Goal: Task Accomplishment & Management: Complete application form

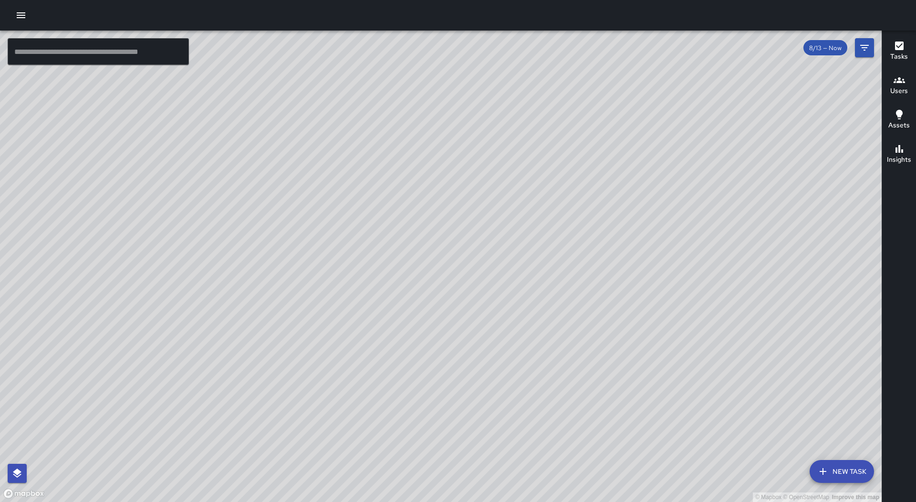
click at [25, 21] on button "button" at bounding box center [20, 15] width 19 height 19
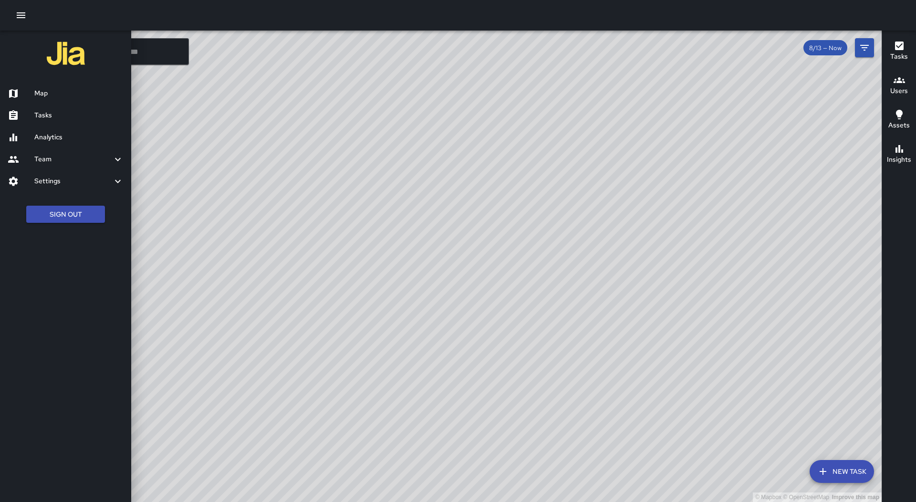
click at [76, 122] on link "Tasks" at bounding box center [65, 115] width 131 height 22
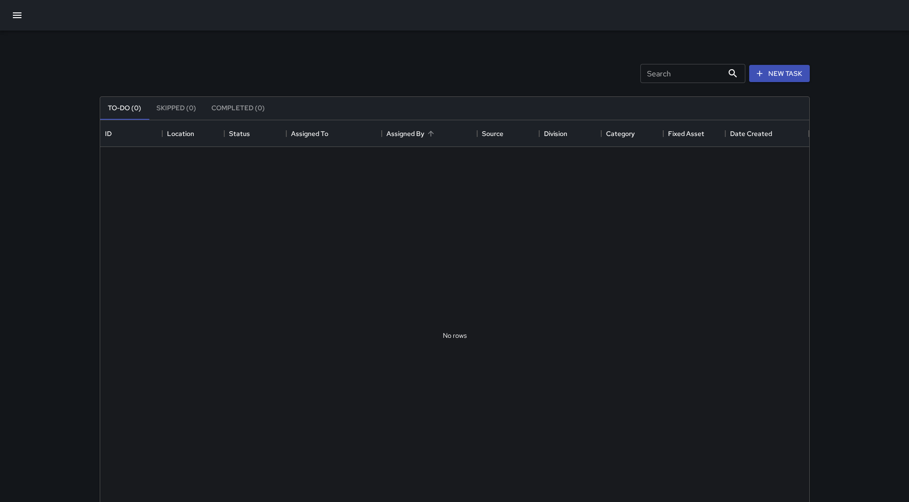
scroll to position [397, 702]
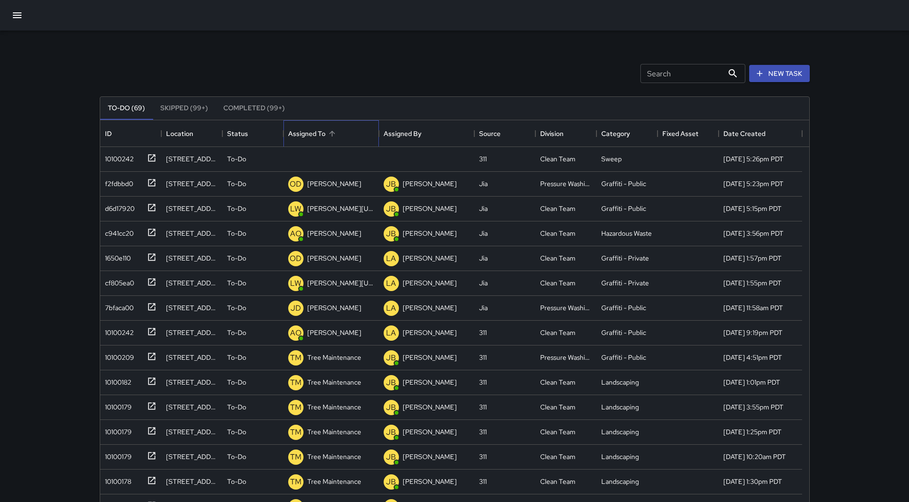
click at [352, 128] on div "Assigned To" at bounding box center [331, 133] width 86 height 27
click at [135, 153] on div "10100242" at bounding box center [128, 157] width 55 height 16
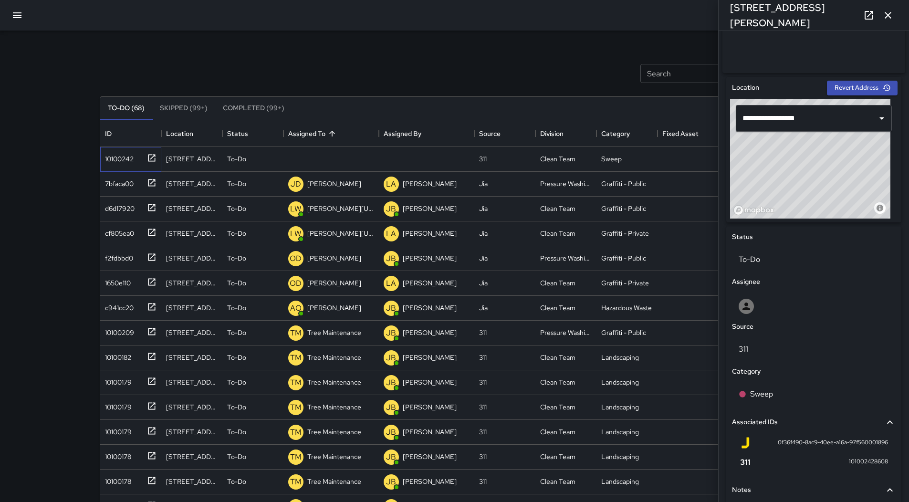
scroll to position [335, 0]
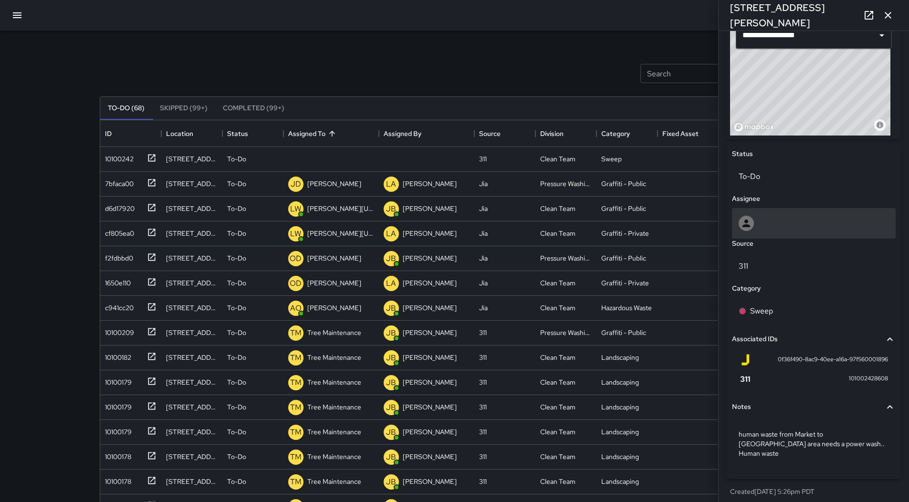
click at [815, 231] on div at bounding box center [813, 223] width 150 height 15
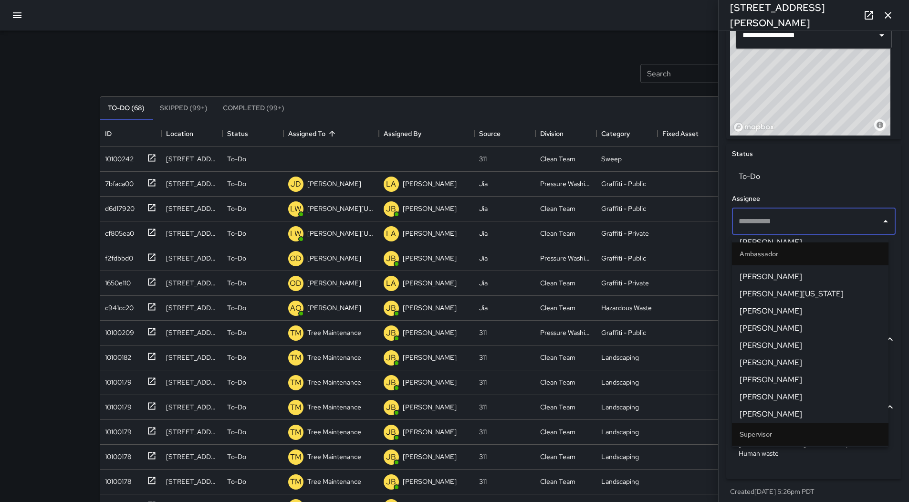
scroll to position [238, 0]
click at [801, 414] on span "[PERSON_NAME]" at bounding box center [809, 412] width 141 height 11
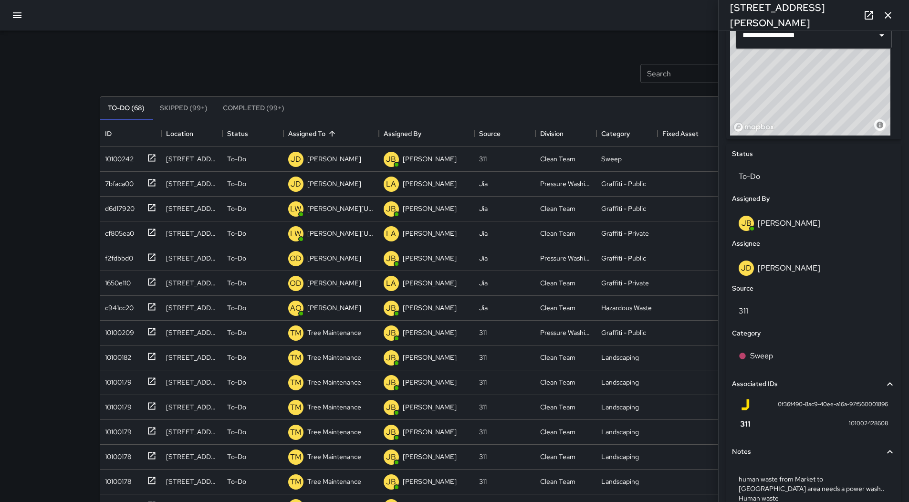
click at [21, 17] on icon "button" at bounding box center [16, 15] width 11 height 11
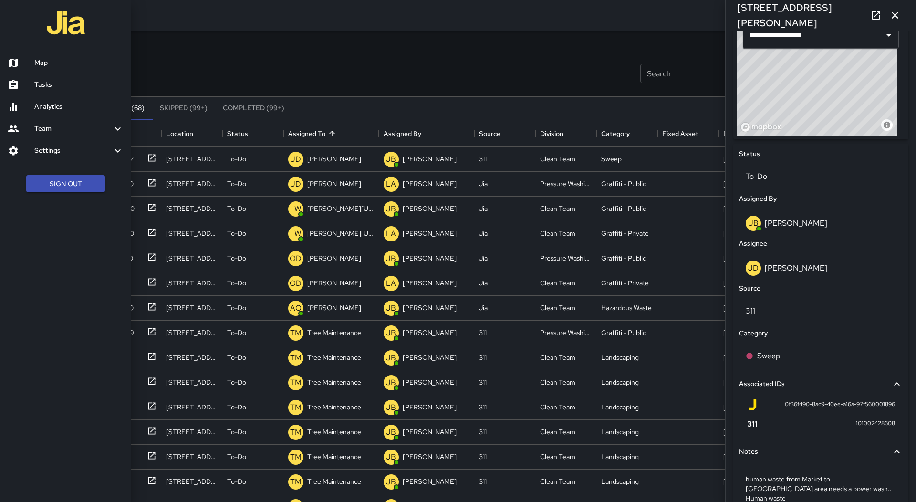
click at [63, 77] on link "Tasks" at bounding box center [65, 85] width 131 height 22
click at [75, 63] on h6 "Map" at bounding box center [78, 63] width 89 height 10
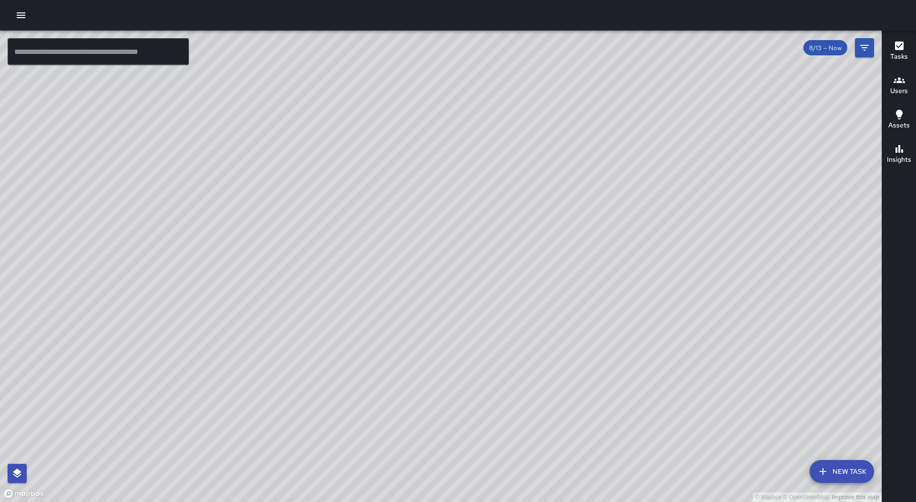
drag, startPoint x: 702, startPoint y: 367, endPoint x: 720, endPoint y: 375, distance: 20.3
click at [719, 375] on div "© Mapbox © OpenStreetMap Improve this map" at bounding box center [440, 266] width 881 height 471
click at [20, 20] on icon "button" at bounding box center [20, 15] width 11 height 11
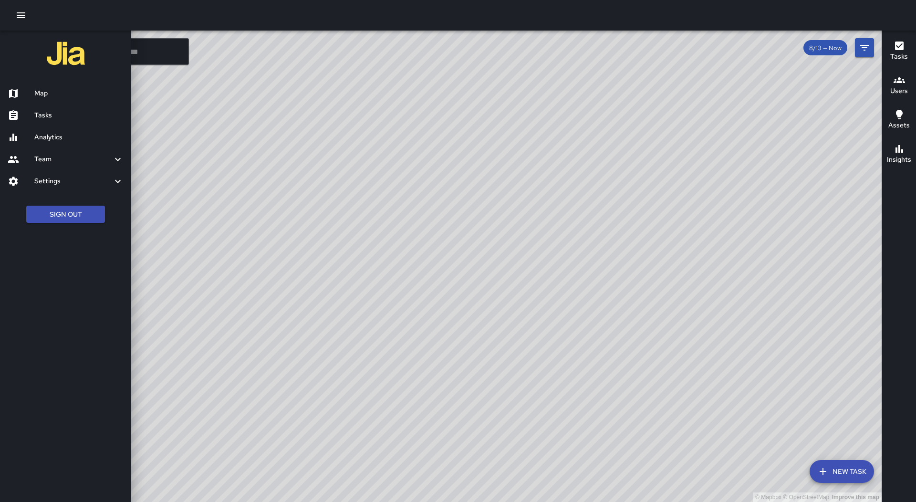
click at [65, 113] on h6 "Tasks" at bounding box center [78, 115] width 89 height 10
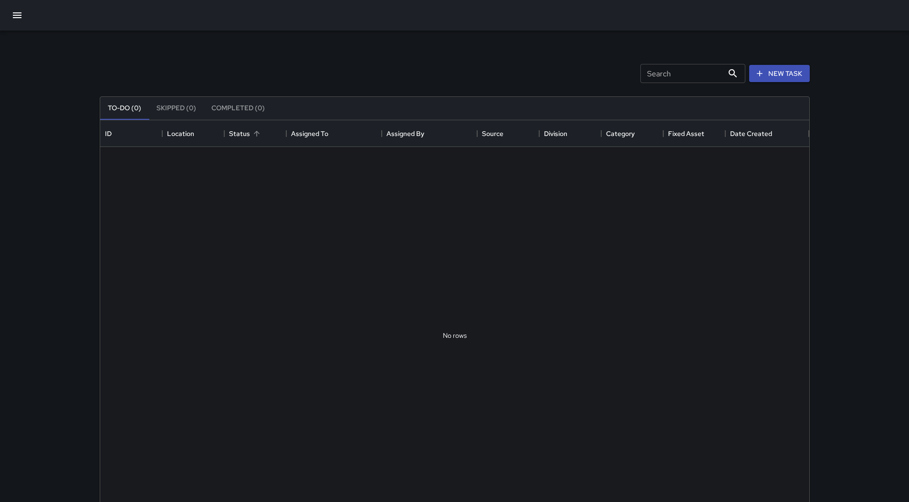
scroll to position [397, 702]
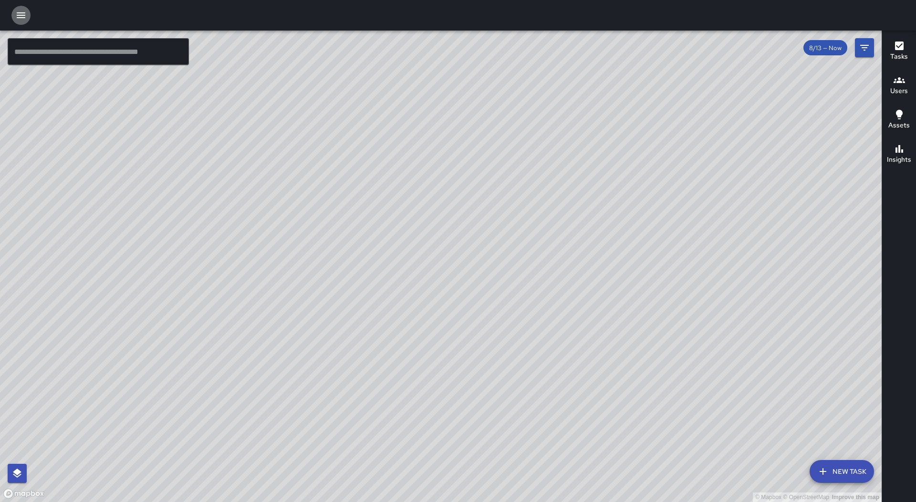
click at [22, 18] on icon "button" at bounding box center [21, 15] width 9 height 6
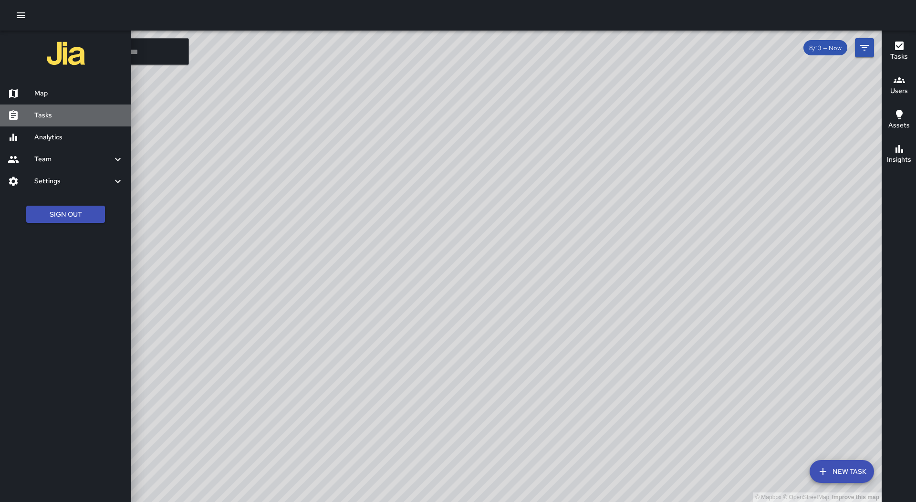
click at [62, 123] on link "Tasks" at bounding box center [65, 115] width 131 height 22
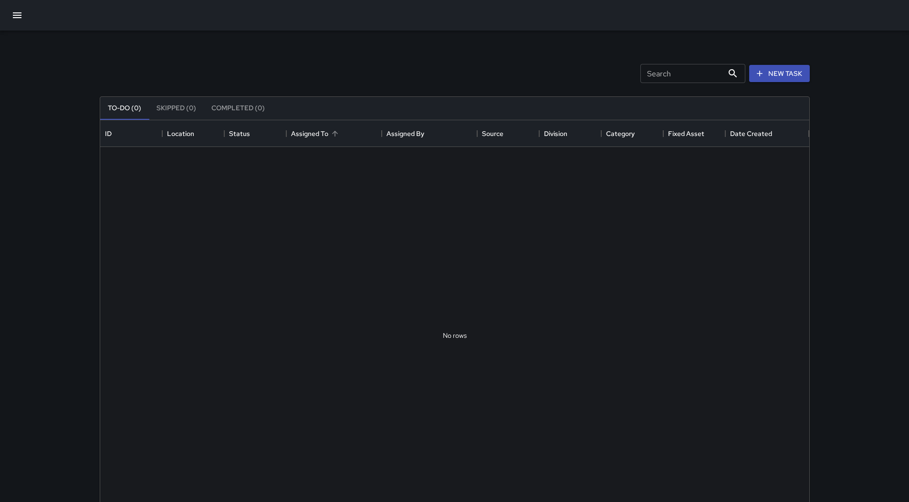
scroll to position [397, 702]
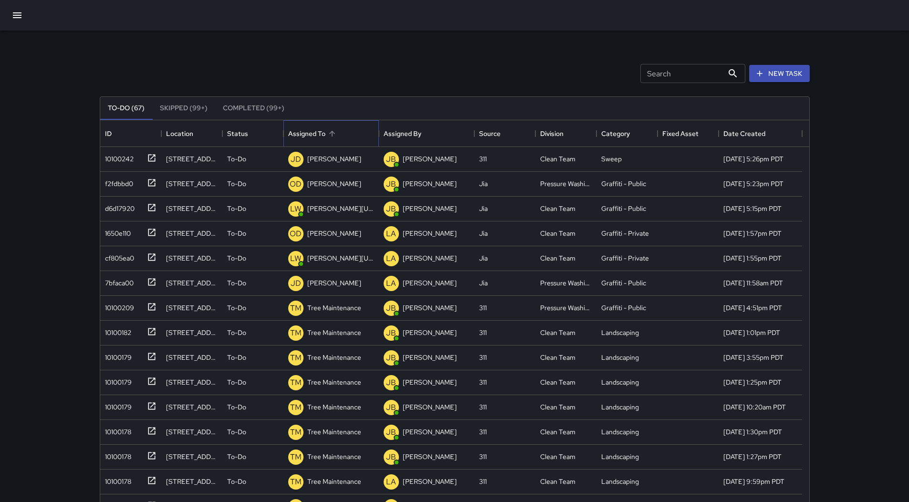
click at [341, 135] on div "Assigned To" at bounding box center [331, 133] width 86 height 27
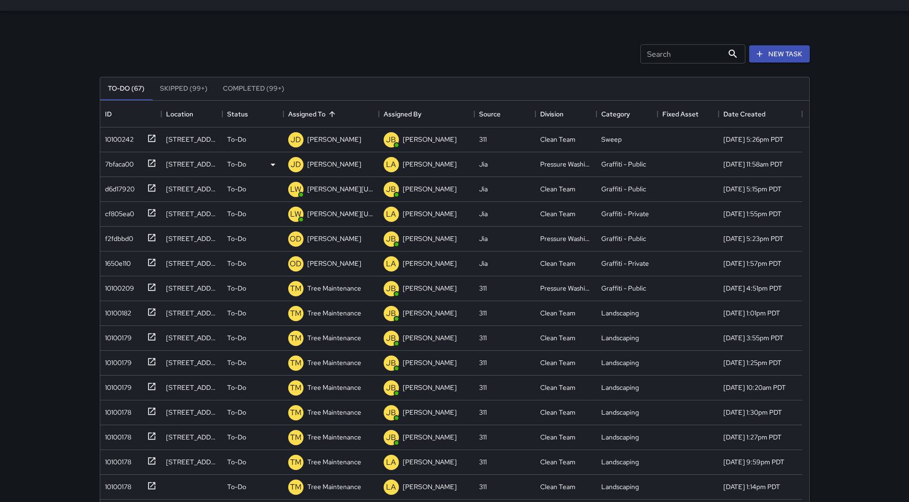
scroll to position [0, 0]
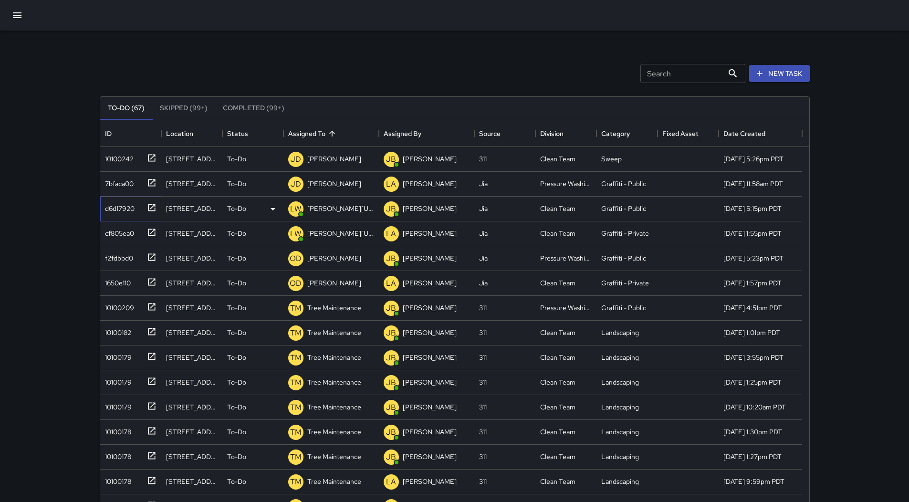
click at [135, 209] on div "d6d17920" at bounding box center [128, 207] width 55 height 16
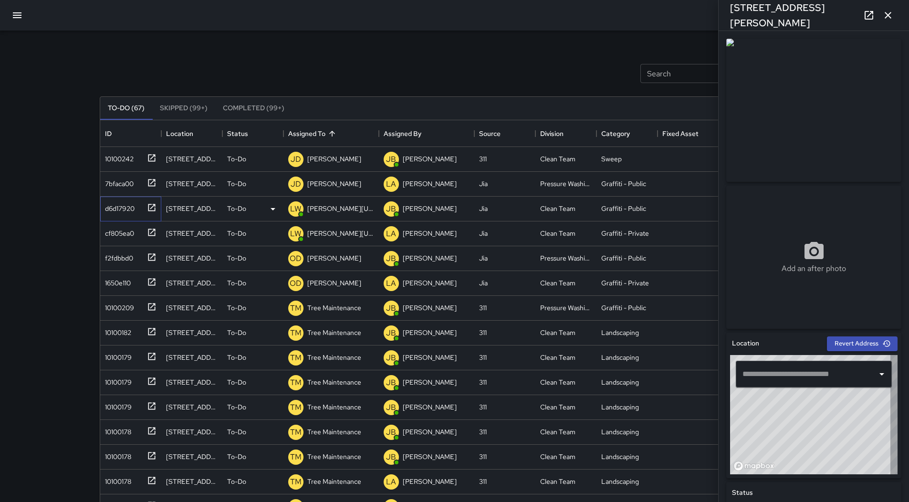
type input "**********"
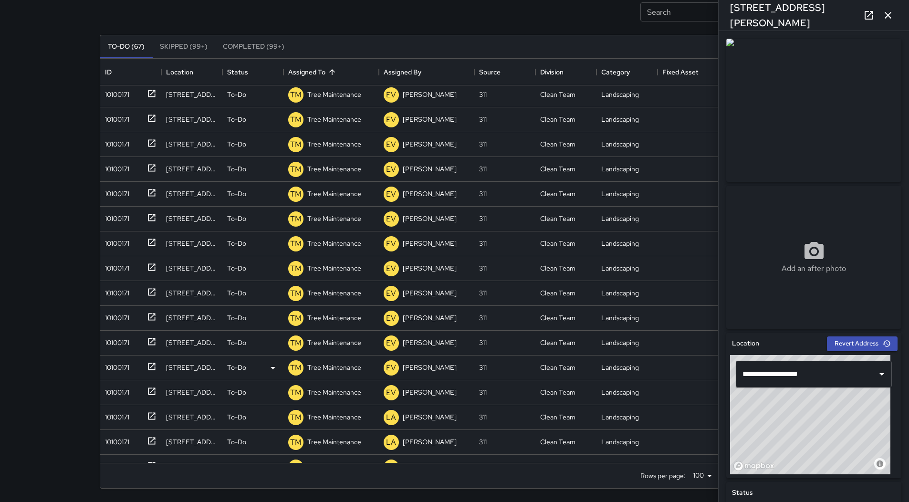
scroll to position [1284, 0]
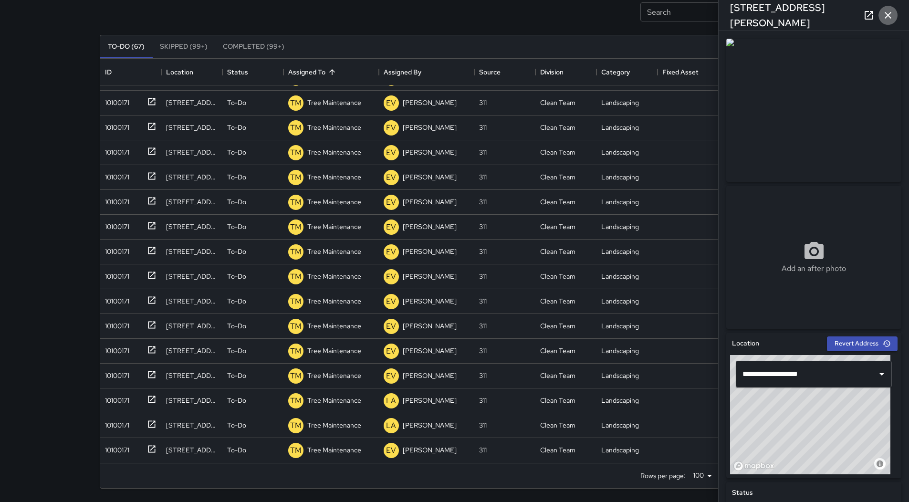
click at [886, 14] on icon "button" at bounding box center [887, 15] width 11 height 11
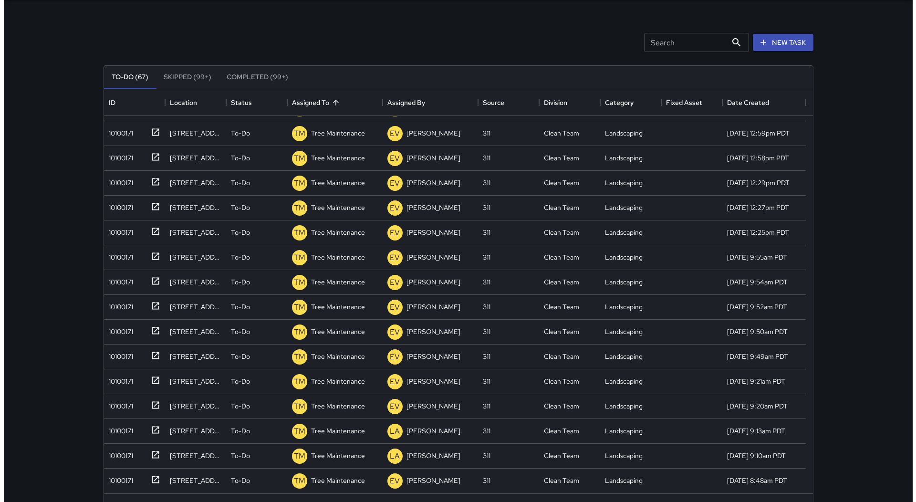
scroll to position [0, 0]
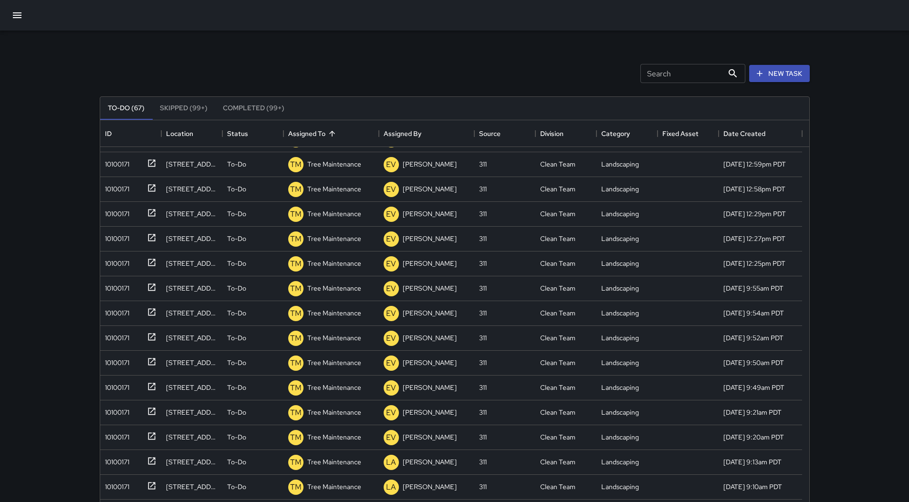
click at [21, 19] on icon "button" at bounding box center [16, 15] width 11 height 11
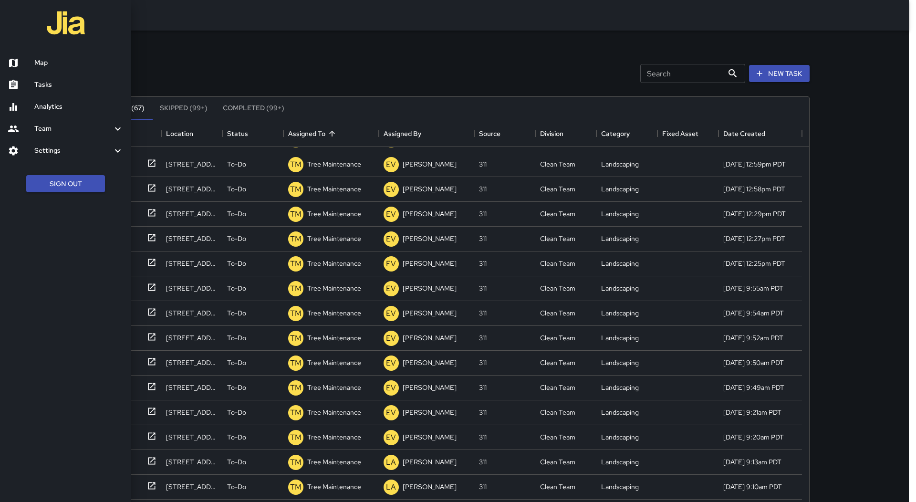
click at [58, 59] on h6 "Map" at bounding box center [78, 63] width 89 height 10
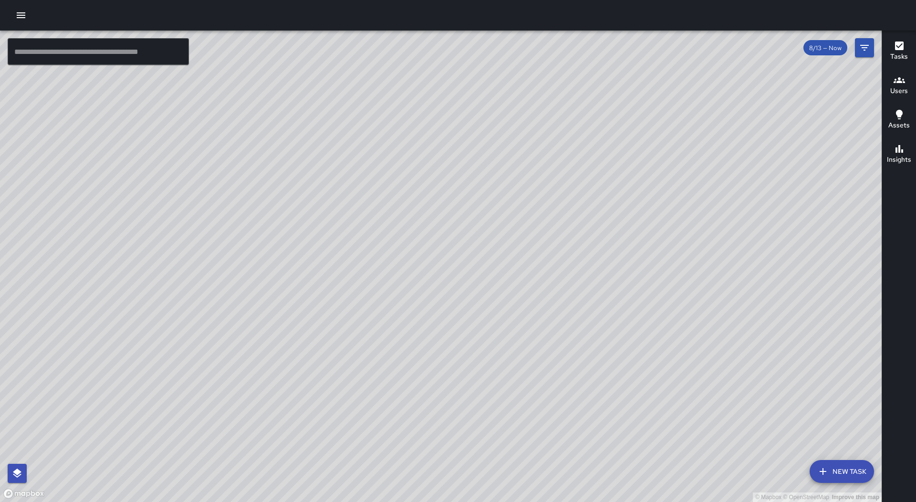
drag, startPoint x: 292, startPoint y: 383, endPoint x: 311, endPoint y: 241, distance: 142.5
click at [311, 241] on div "© Mapbox © OpenStreetMap Improve this map" at bounding box center [440, 266] width 881 height 471
drag, startPoint x: 300, startPoint y: 205, endPoint x: 311, endPoint y: 234, distance: 31.3
click at [311, 234] on div "© Mapbox © OpenStreetMap Improve this map" at bounding box center [440, 266] width 881 height 471
click at [845, 466] on button "New Task" at bounding box center [841, 471] width 64 height 23
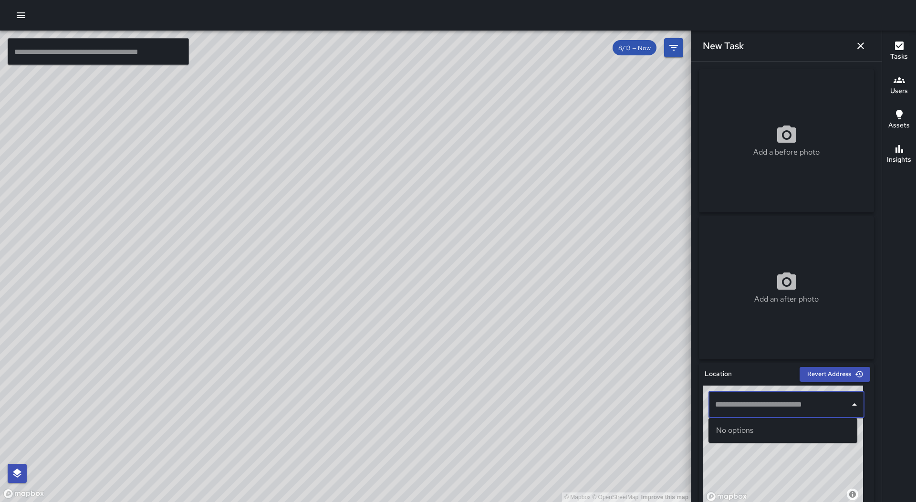
click at [764, 402] on input "text" at bounding box center [779, 404] width 133 height 18
type input "*"
drag, startPoint x: 179, startPoint y: 184, endPoint x: 230, endPoint y: 277, distance: 106.3
click at [230, 277] on div "© Mapbox © OpenStreetMap Improve this map" at bounding box center [345, 266] width 691 height 471
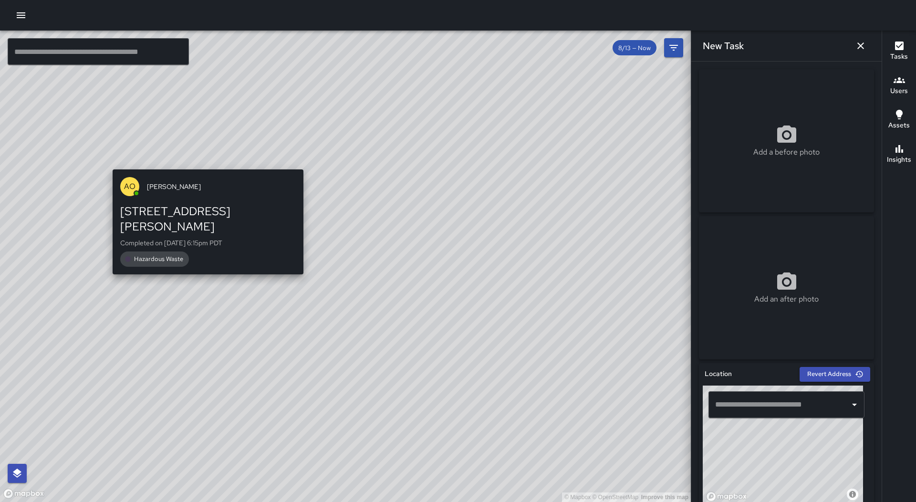
click at [205, 159] on div "© Mapbox © OpenStreetMap Improve this map AO Agustin Ordaz 200 Van Ness Avenue …" at bounding box center [345, 266] width 691 height 471
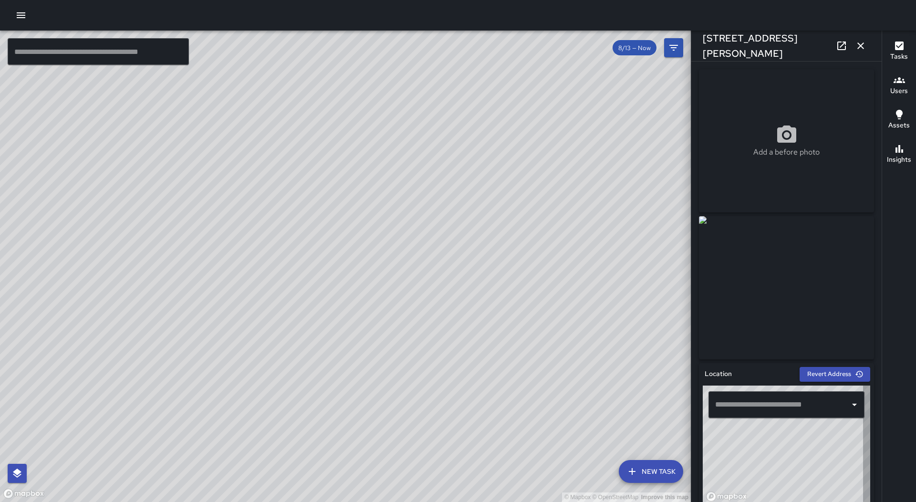
type input "**********"
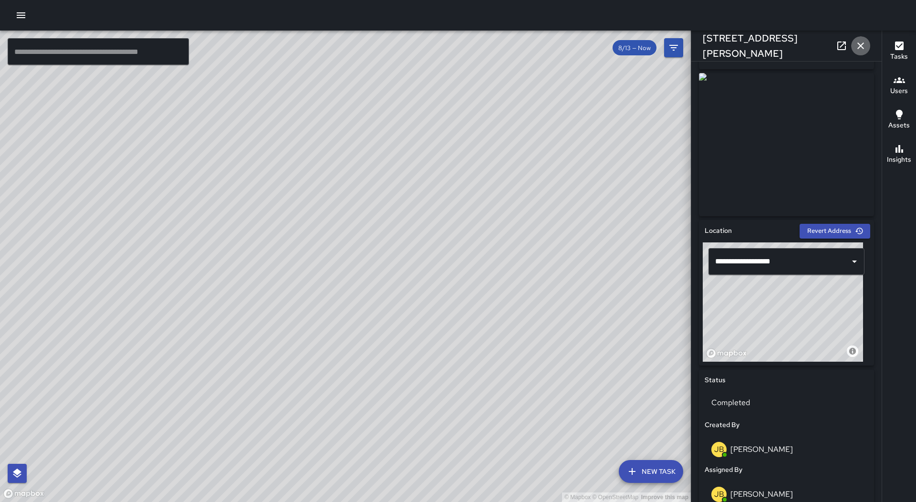
click at [859, 46] on icon "button" at bounding box center [860, 45] width 11 height 11
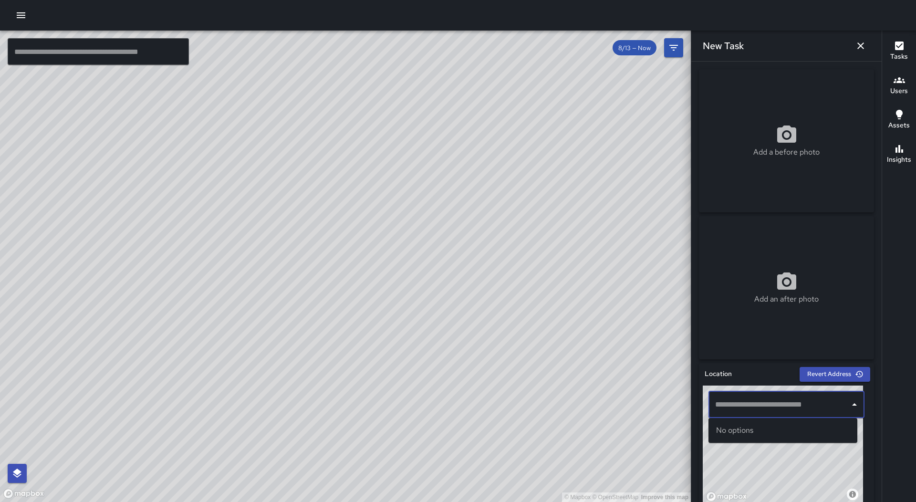
click at [766, 411] on input "text" at bounding box center [779, 404] width 133 height 18
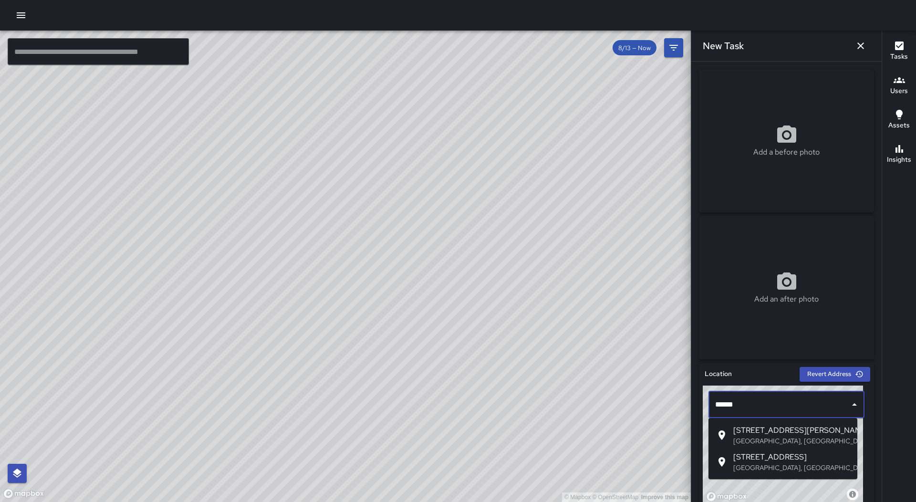
click at [777, 436] on p "San Francisco, CA, USA" at bounding box center [791, 441] width 116 height 10
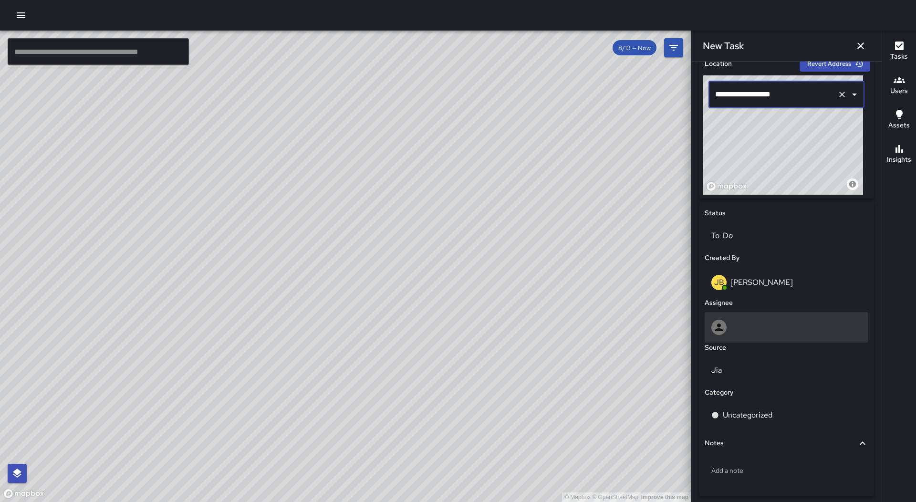
scroll to position [348, 0]
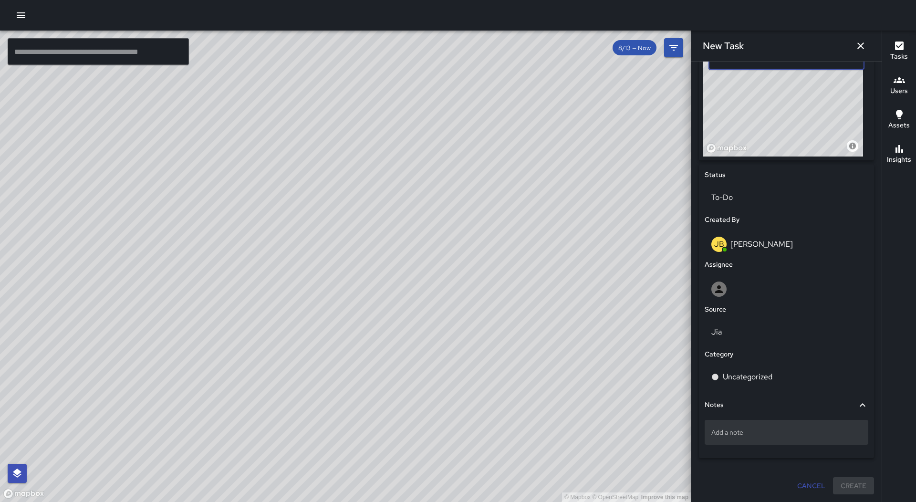
type input "**********"
click at [762, 424] on div "Add a note" at bounding box center [786, 432] width 164 height 25
type textarea "**********"
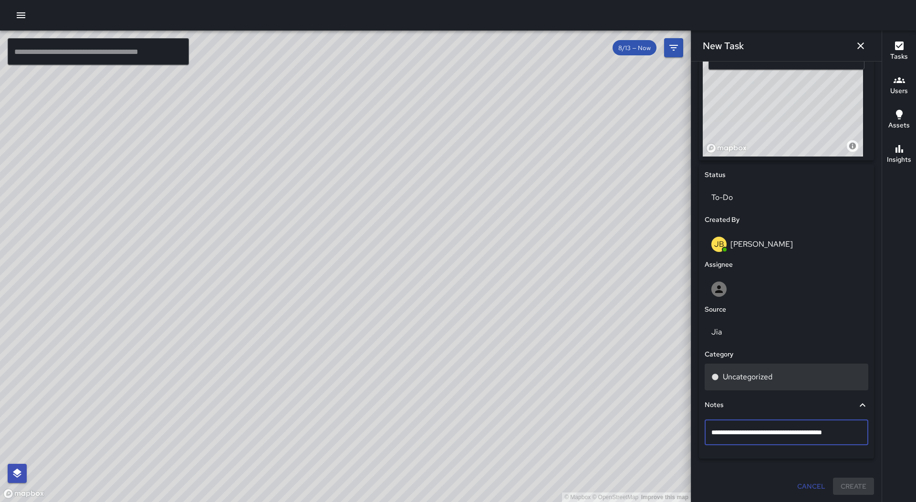
click at [742, 372] on p "Uncategorized" at bounding box center [748, 376] width 50 height 11
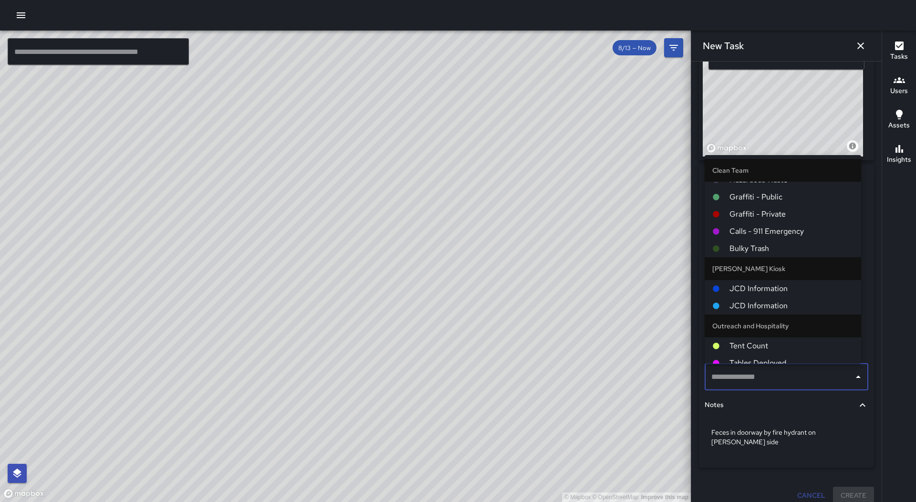
scroll to position [83, 0]
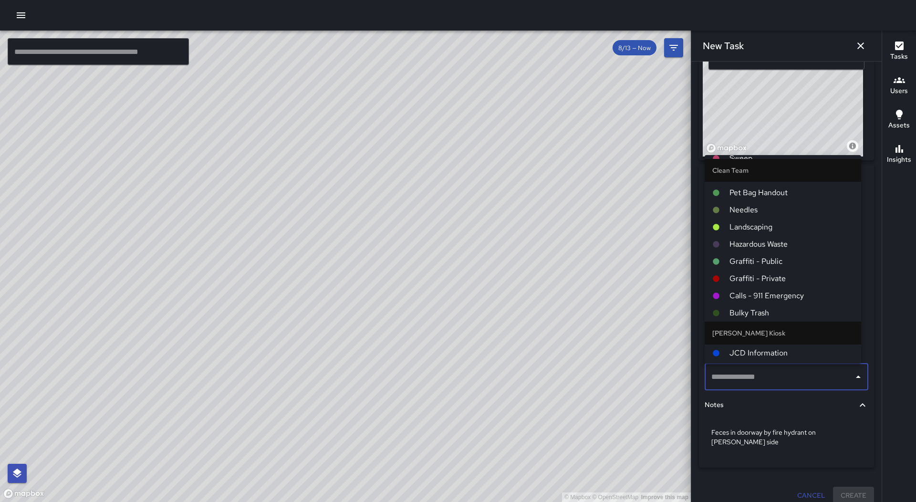
click at [781, 244] on span "Hazardous Waste" at bounding box center [791, 243] width 124 height 11
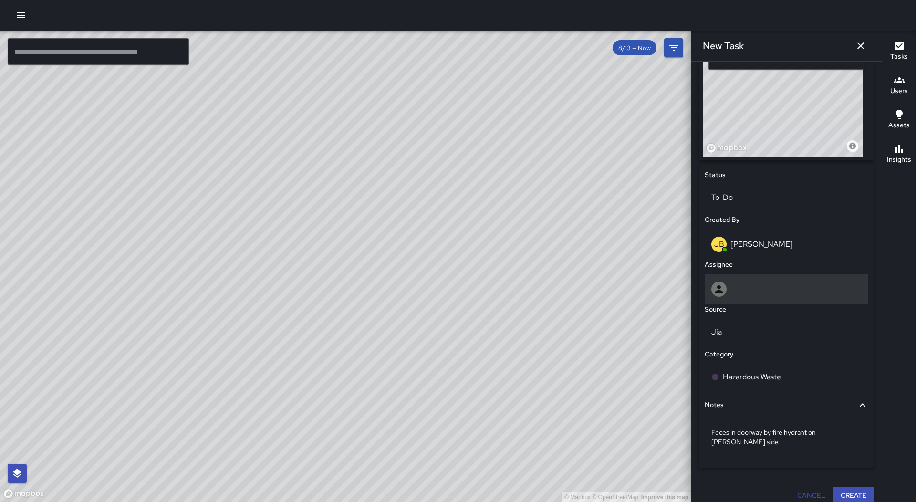
click at [768, 274] on div at bounding box center [786, 289] width 164 height 31
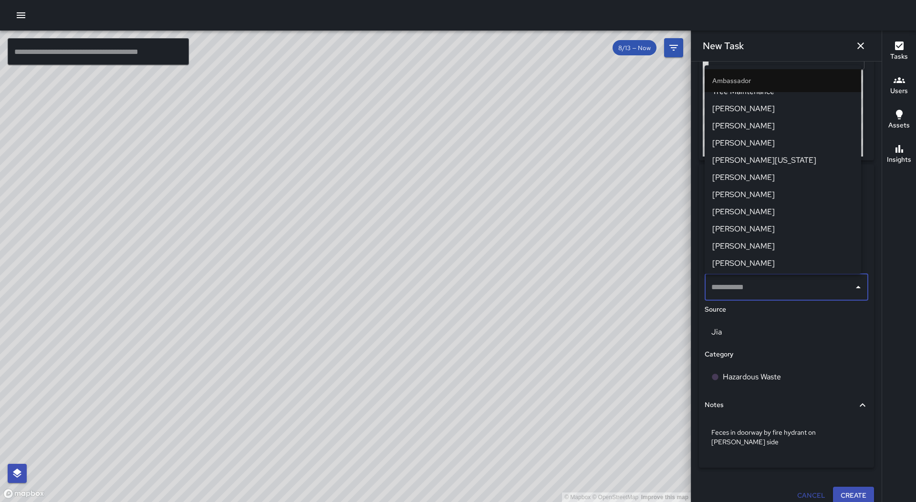
scroll to position [286, 0]
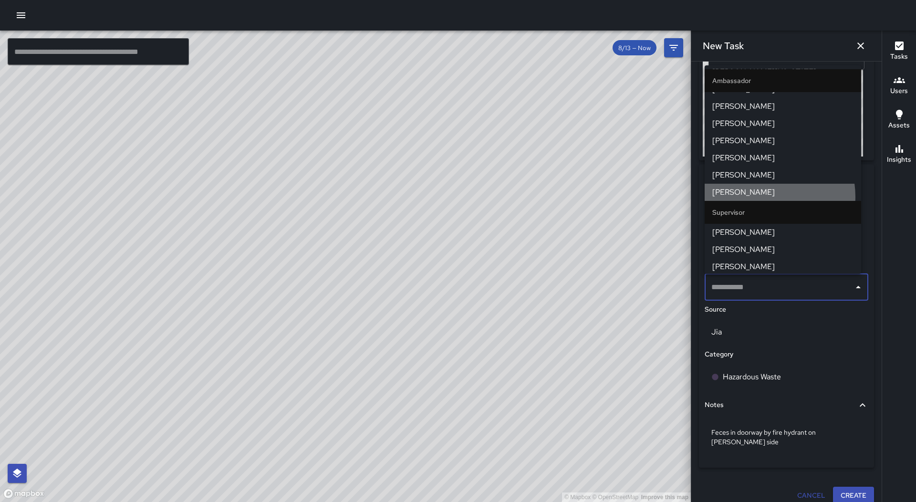
click at [763, 197] on span "[PERSON_NAME]" at bounding box center [782, 191] width 141 height 11
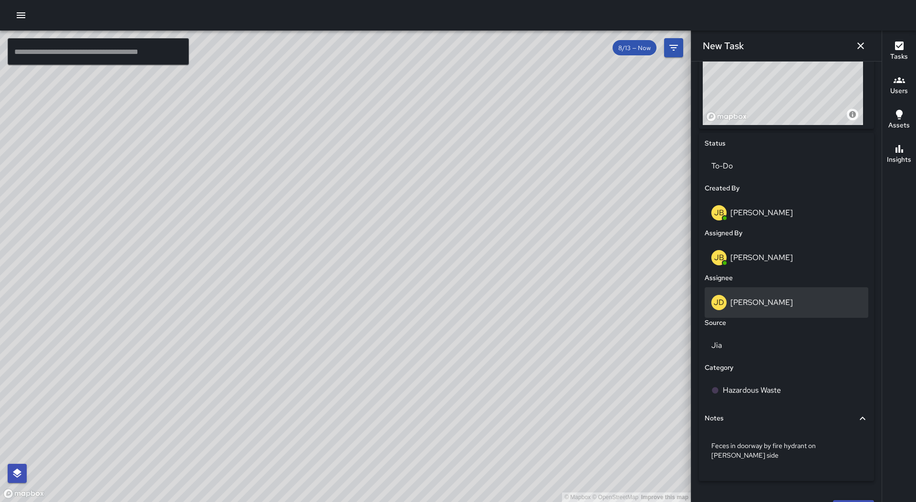
scroll to position [393, 0]
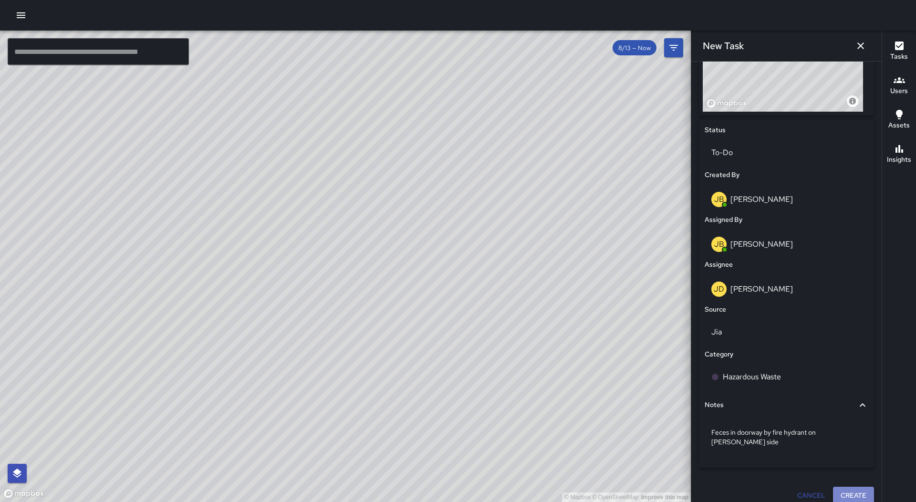
click at [850, 487] on button "Create" at bounding box center [853, 496] width 41 height 18
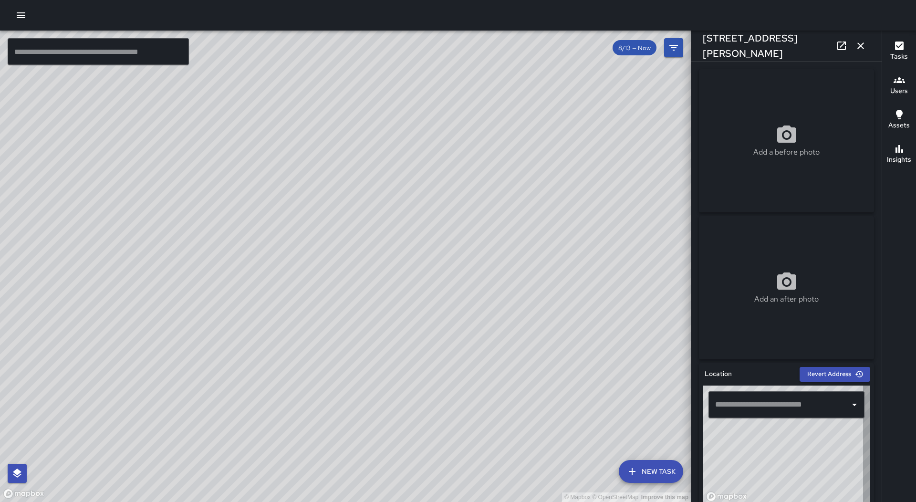
type input "**********"
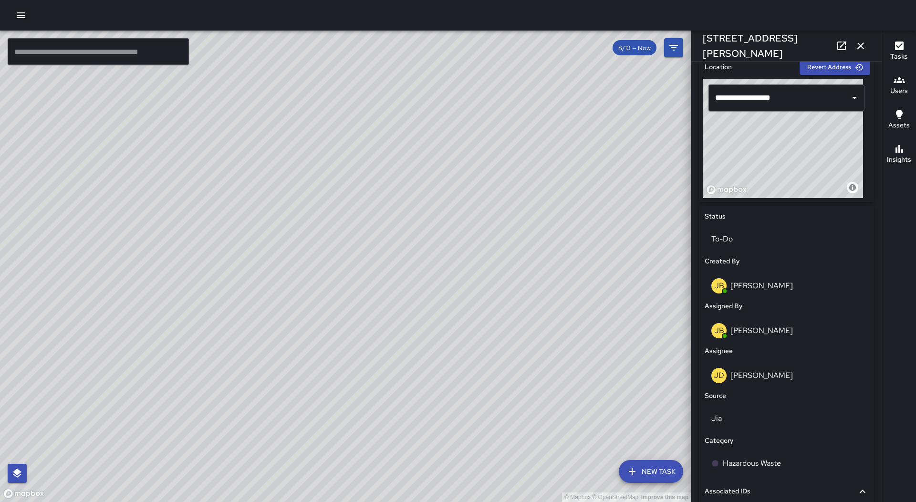
scroll to position [382, 0]
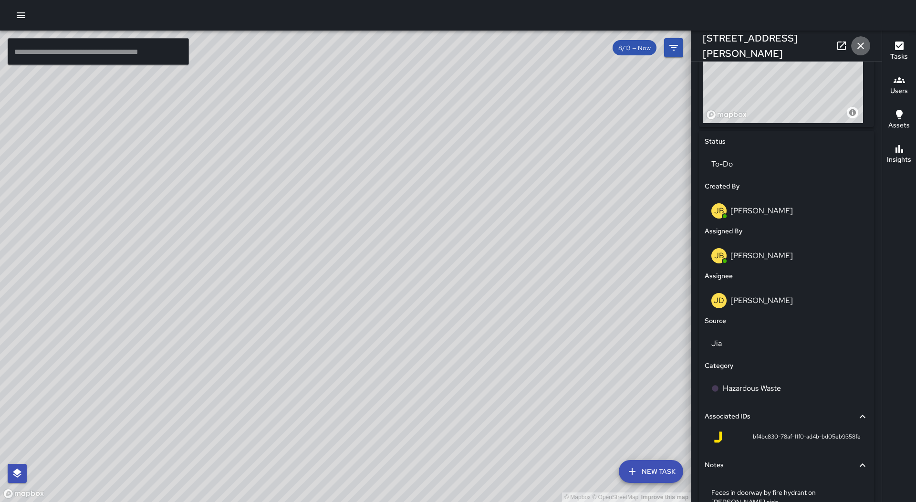
click at [865, 46] on icon "button" at bounding box center [860, 45] width 11 height 11
